Goal: Check status

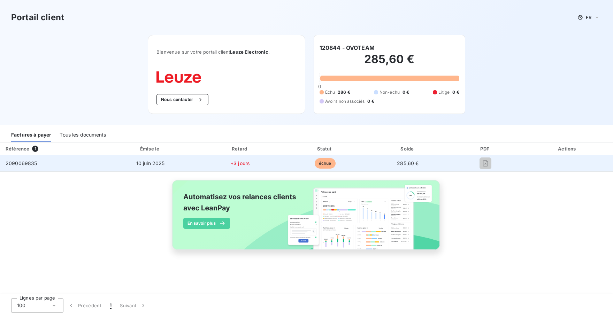
click at [161, 162] on span "10 juin 2025" at bounding box center [150, 163] width 29 height 6
click at [28, 166] on div "2090069835" at bounding box center [22, 163] width 32 height 7
click at [28, 166] on span "2090069835" at bounding box center [22, 163] width 32 height 6
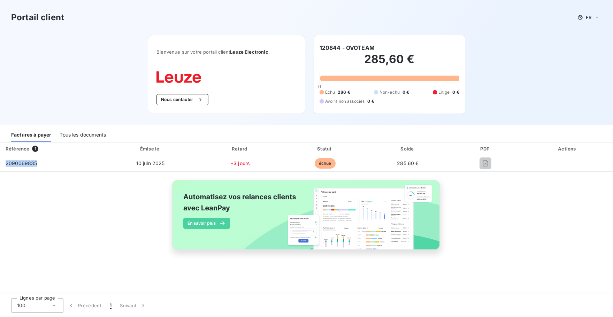
click at [84, 136] on div "Tous les documents" at bounding box center [83, 135] width 46 height 15
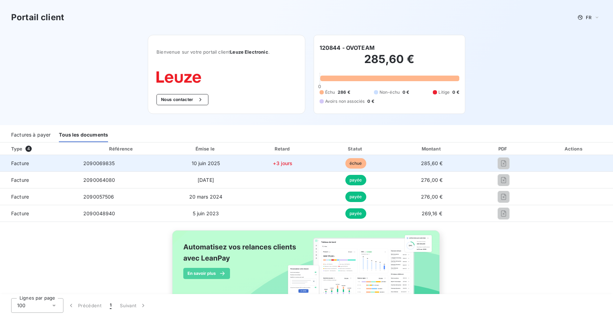
click at [105, 164] on span "2090069835" at bounding box center [99, 163] width 32 height 6
click at [27, 167] on td "Facture" at bounding box center [39, 163] width 78 height 17
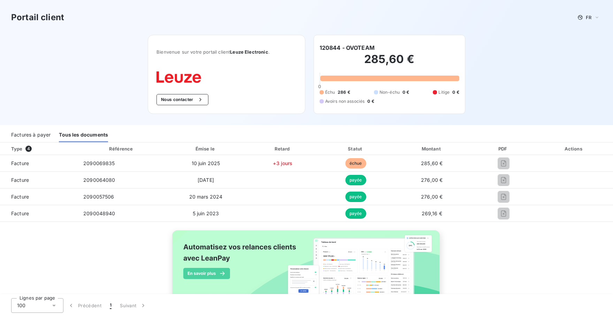
click at [242, 51] on span "Leuze Electronic" at bounding box center [249, 52] width 38 height 6
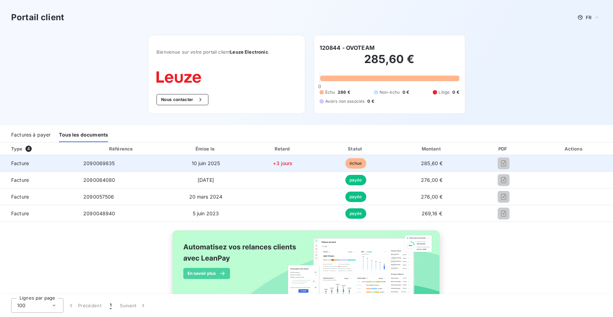
click at [207, 166] on span "10 juin 2025" at bounding box center [206, 163] width 29 height 6
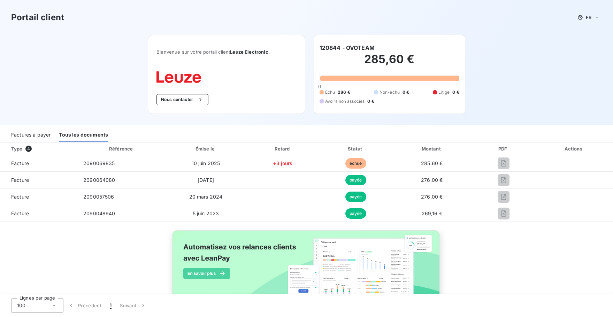
click at [431, 102] on div "Échu 286 € Non-échu 0 € Litige 0 € Avoirs non associés 0 €" at bounding box center [390, 96] width 140 height 15
click at [384, 61] on h2 "285,60 €" at bounding box center [390, 62] width 140 height 21
click at [332, 47] on h6 "120844 - OVOTEAM" at bounding box center [347, 48] width 55 height 8
click at [156, 74] on img at bounding box center [178, 77] width 45 height 12
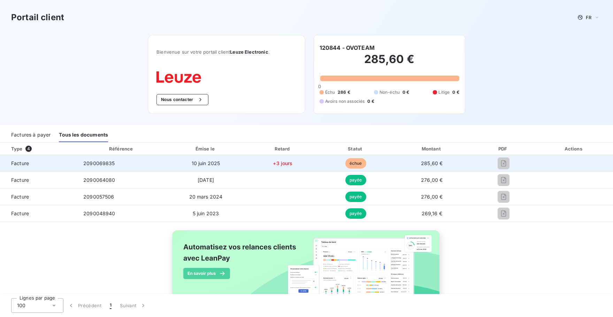
click at [101, 164] on span "2090069835" at bounding box center [99, 163] width 32 height 6
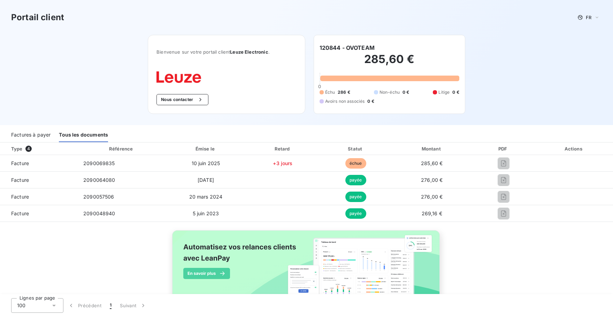
click at [23, 131] on div "Factures à payer" at bounding box center [30, 135] width 39 height 15
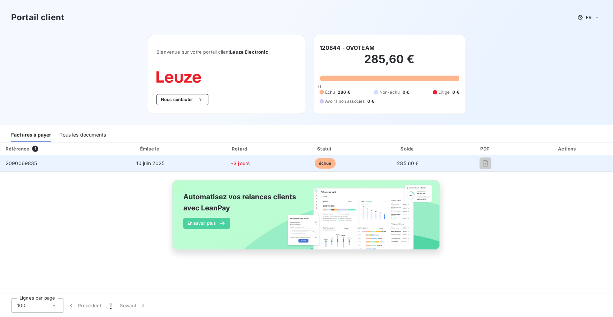
drag, startPoint x: 236, startPoint y: 163, endPoint x: 174, endPoint y: 162, distance: 62.4
click at [231, 164] on span "+3 jours" at bounding box center [240, 163] width 20 height 6
click at [144, 163] on span "10 juin 2025" at bounding box center [150, 163] width 29 height 6
click at [454, 165] on div at bounding box center [485, 163] width 62 height 11
click at [22, 165] on span "2090069835" at bounding box center [22, 163] width 32 height 6
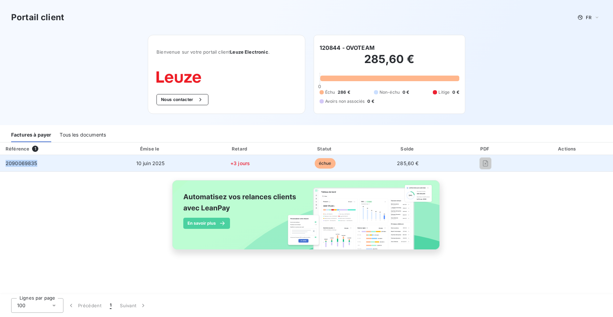
click at [22, 165] on span "2090069835" at bounding box center [22, 163] width 32 height 6
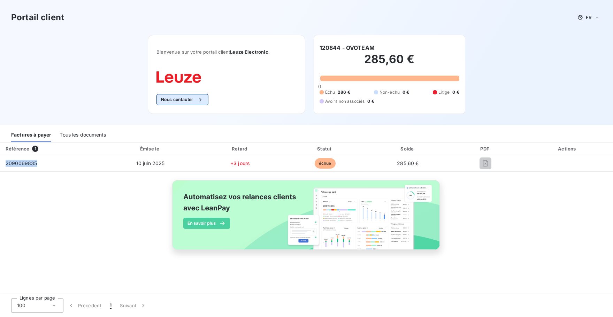
click at [173, 100] on button "Nous contacter" at bounding box center [182, 99] width 52 height 11
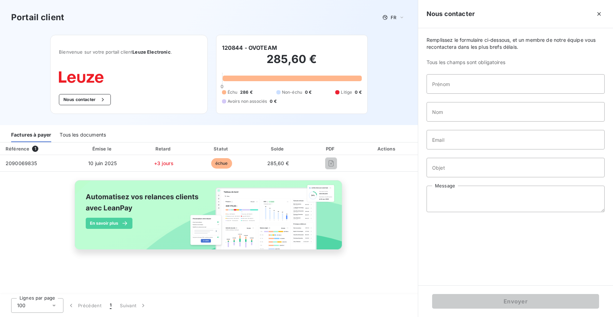
click at [296, 10] on div "Portail client FR" at bounding box center [209, 17] width 418 height 35
